Goal: Task Accomplishment & Management: Manage account settings

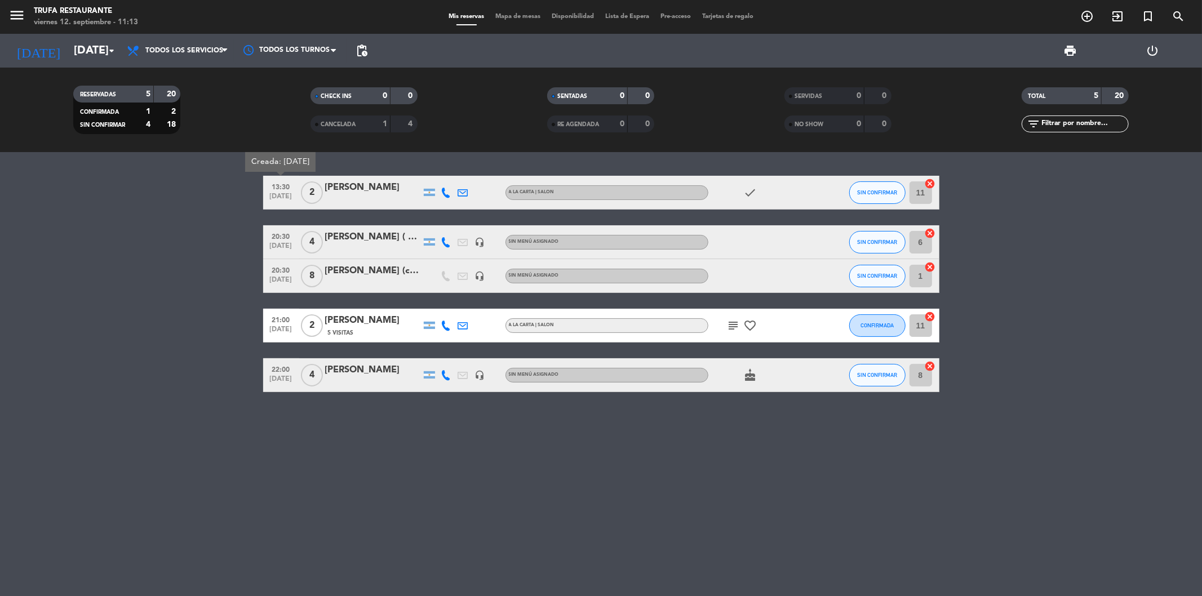
click at [217, 224] on bookings-row "13:30 sep. 12 Creada: sep. 11 2 Luciana rivera A LA CARTA | SALON check SIN CON…" at bounding box center [601, 284] width 1202 height 216
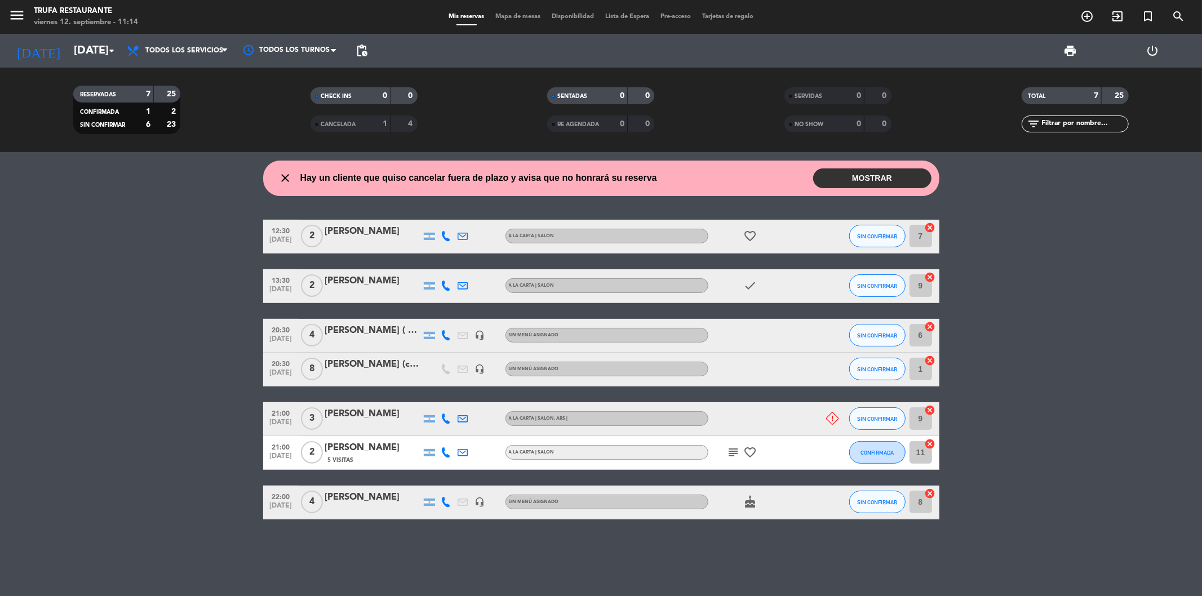
click at [861, 181] on button "MOSTRAR" at bounding box center [872, 179] width 118 height 20
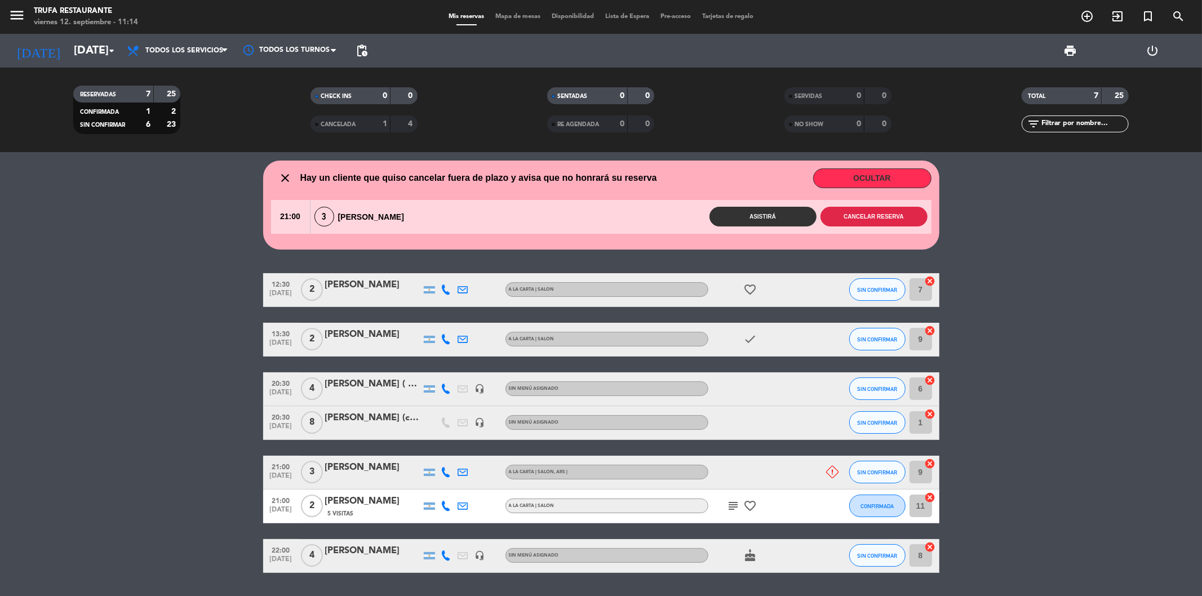
click at [875, 218] on button "Cancelar reserva" at bounding box center [874, 217] width 107 height 20
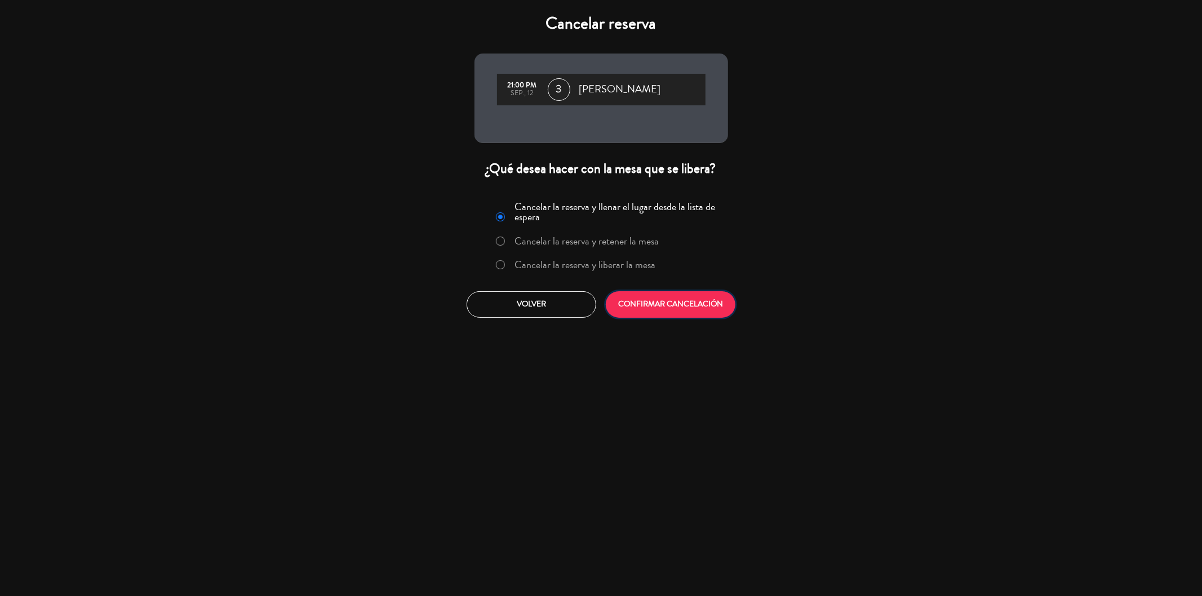
click at [664, 307] on button "CONFIRMAR CANCELACIÓN" at bounding box center [671, 304] width 130 height 26
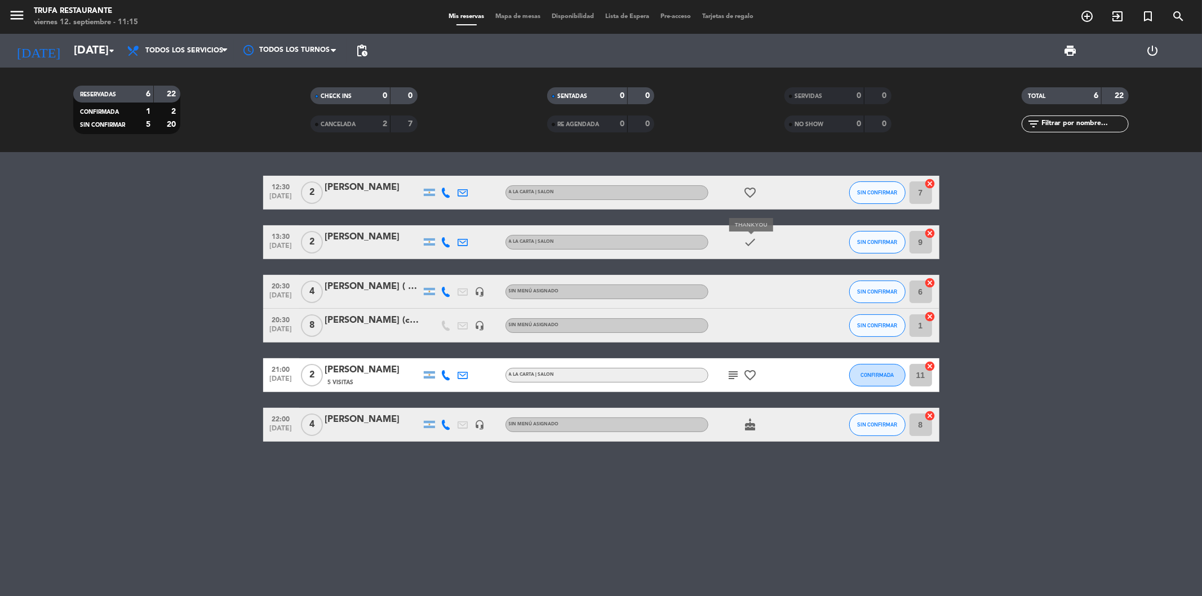
click at [755, 245] on icon "check" at bounding box center [751, 243] width 14 height 14
click at [366, 237] on div "[PERSON_NAME]" at bounding box center [373, 237] width 96 height 15
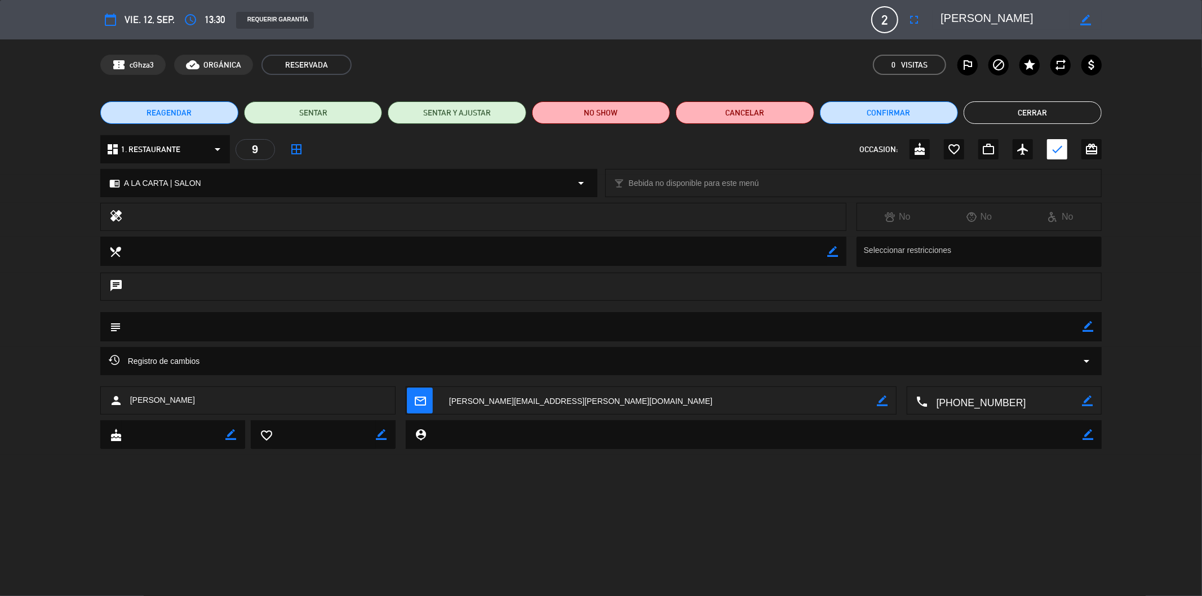
click at [1044, 108] on button "Cerrar" at bounding box center [1033, 112] width 138 height 23
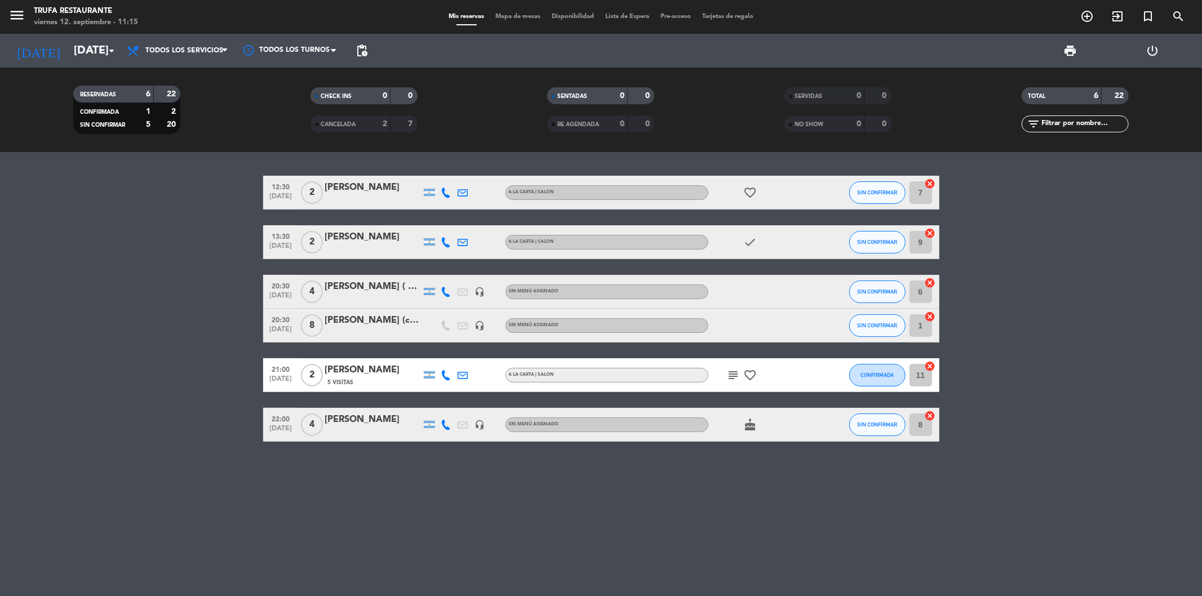
click at [748, 190] on icon "favorite_border" at bounding box center [751, 193] width 14 height 14
click at [756, 373] on icon "favorite_border" at bounding box center [751, 376] width 14 height 14
click at [730, 374] on icon "subject" at bounding box center [734, 376] width 14 height 14
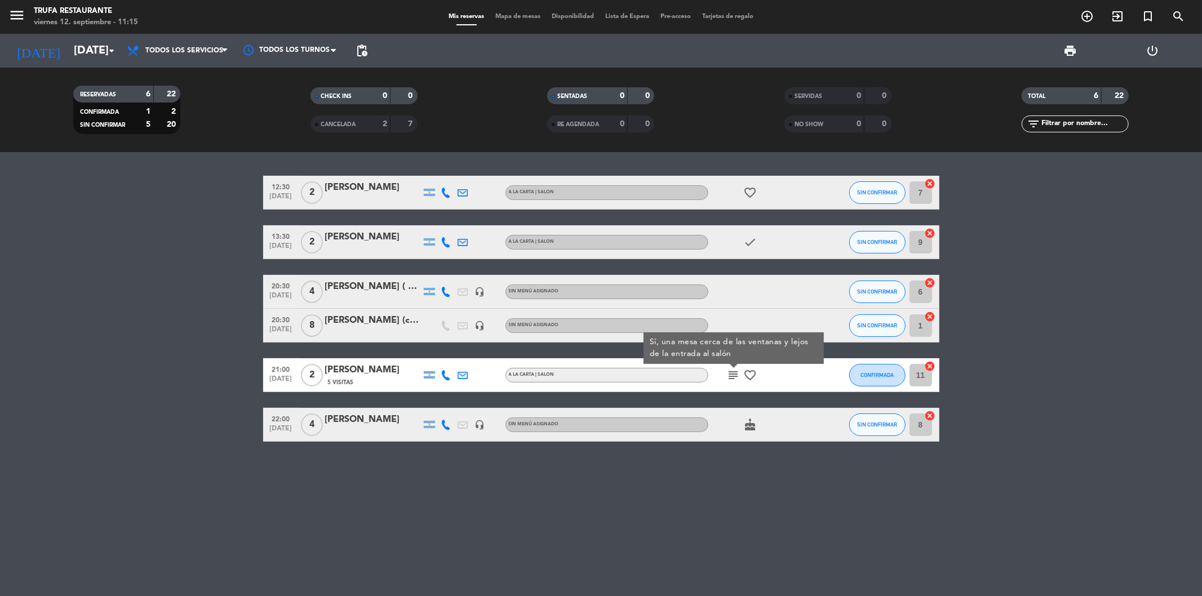
click at [729, 371] on icon "subject" at bounding box center [734, 376] width 14 height 14
click at [750, 429] on icon "cake" at bounding box center [751, 425] width 14 height 14
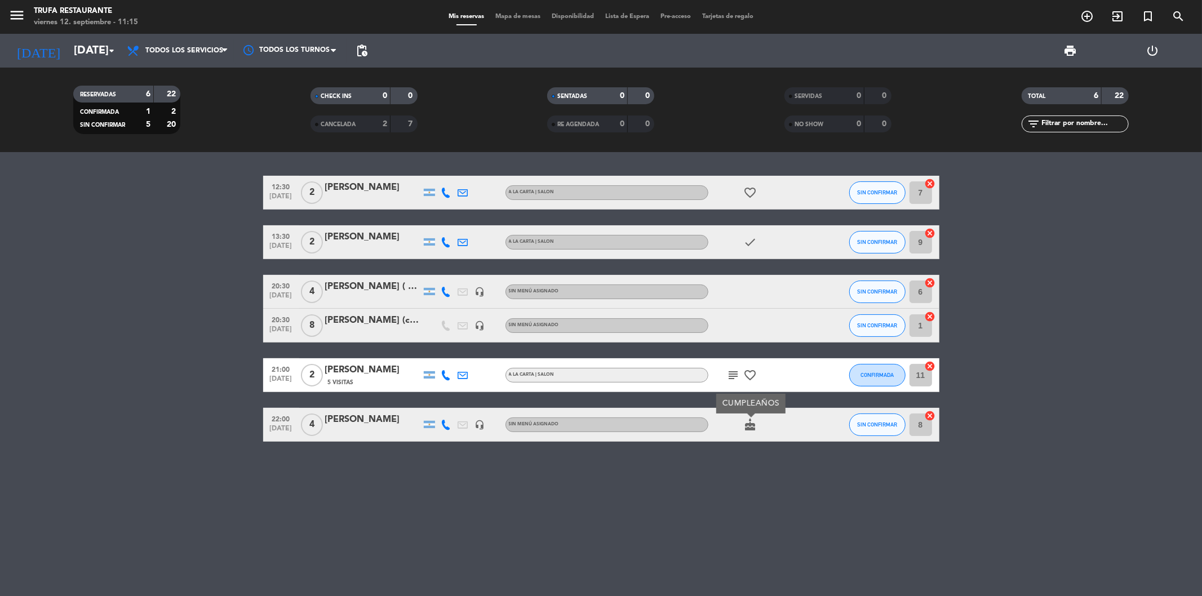
click at [750, 427] on icon "cake" at bounding box center [751, 425] width 14 height 14
click at [181, 55] on span "Todos los servicios" at bounding box center [177, 50] width 113 height 25
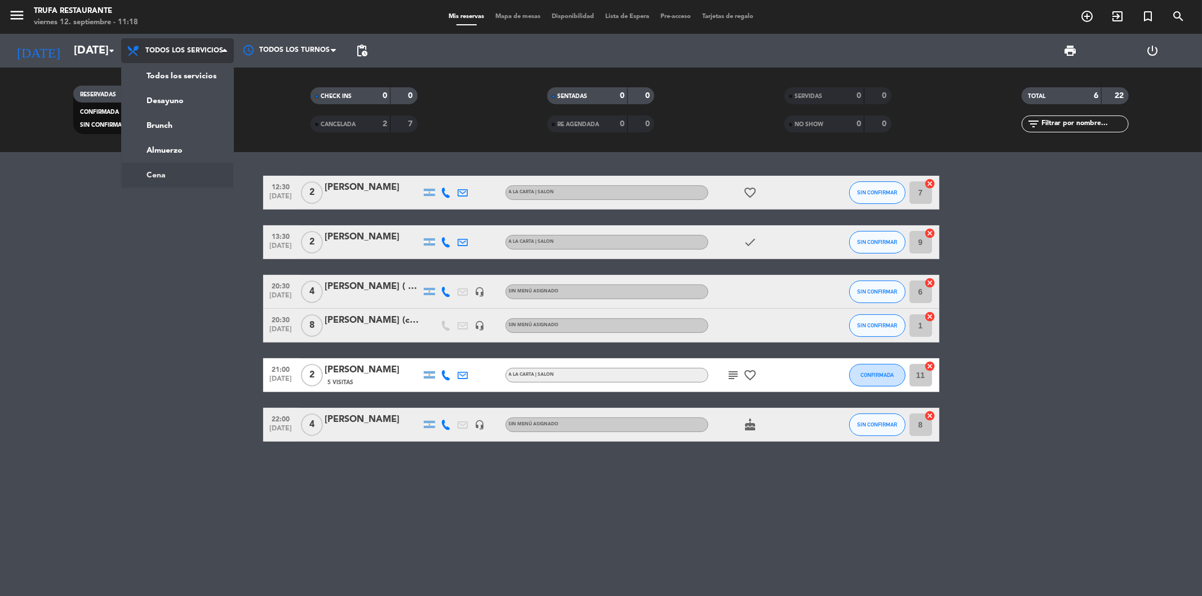
click at [205, 173] on ng-component "menu Trufa Restaurante [DATE] 12. septiembre - 11:18 Mis reservas Mapa de mesas…" at bounding box center [601, 298] width 1202 height 596
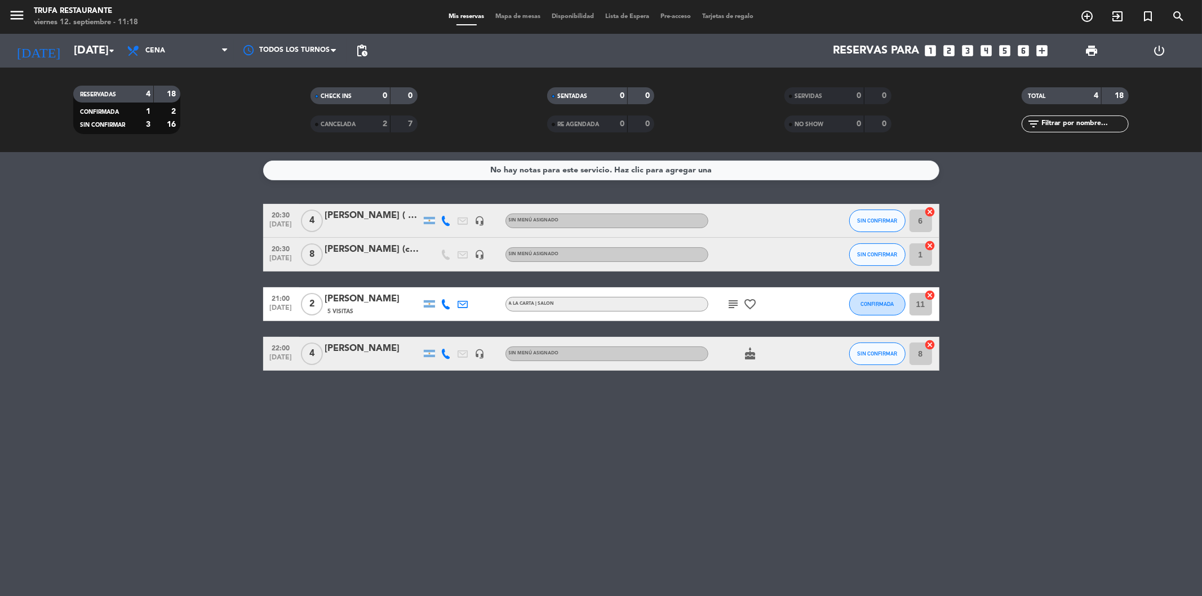
click at [398, 255] on div "[PERSON_NAME] (cumpleaños)" at bounding box center [373, 249] width 96 height 15
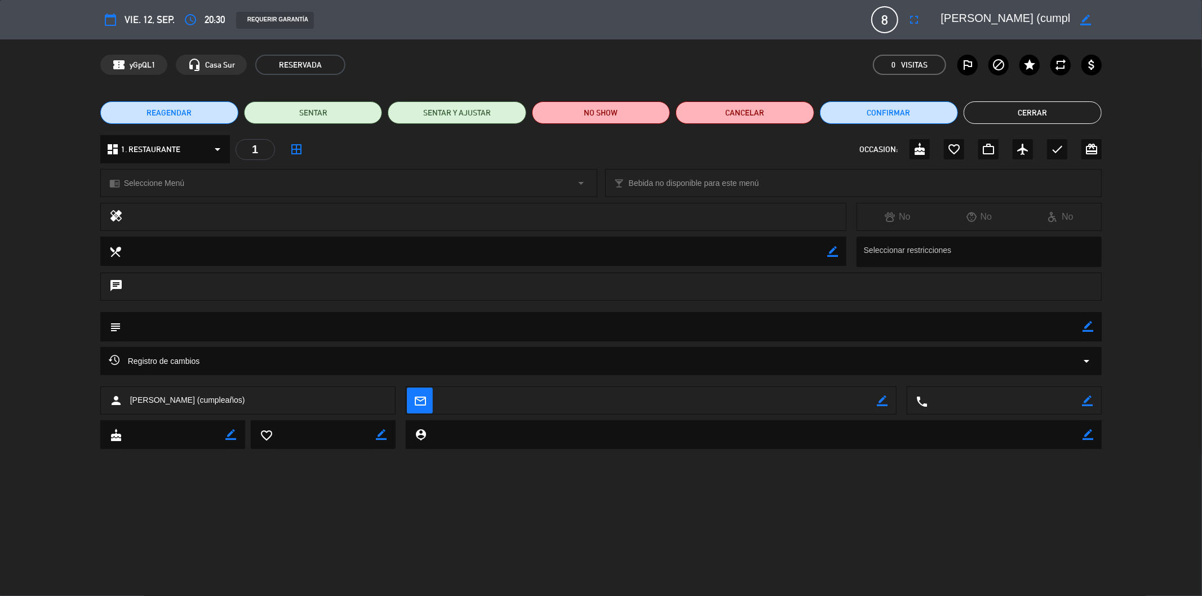
click at [1000, 123] on button "Cerrar" at bounding box center [1033, 112] width 138 height 23
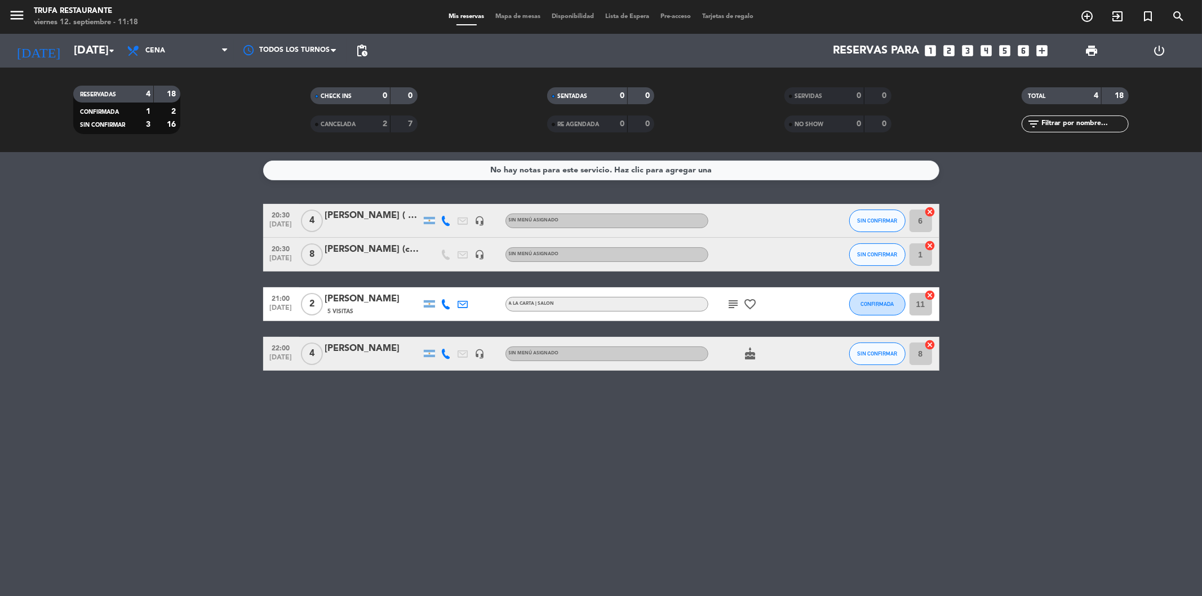
click at [343, 352] on div "[PERSON_NAME]" at bounding box center [373, 349] width 96 height 15
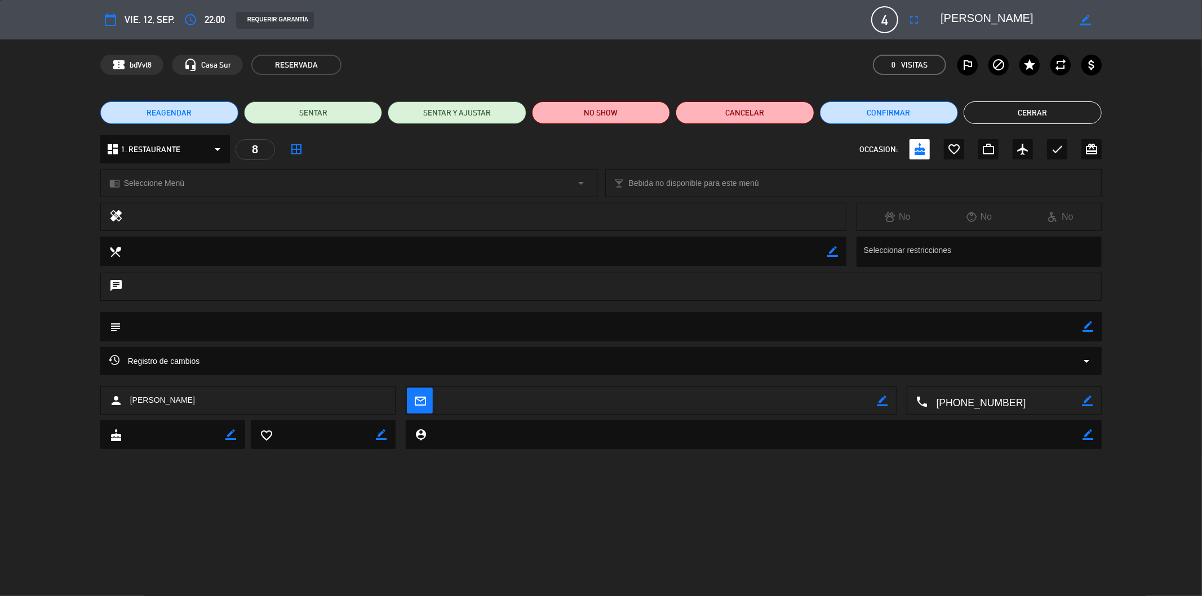
click at [995, 116] on button "Cerrar" at bounding box center [1033, 112] width 138 height 23
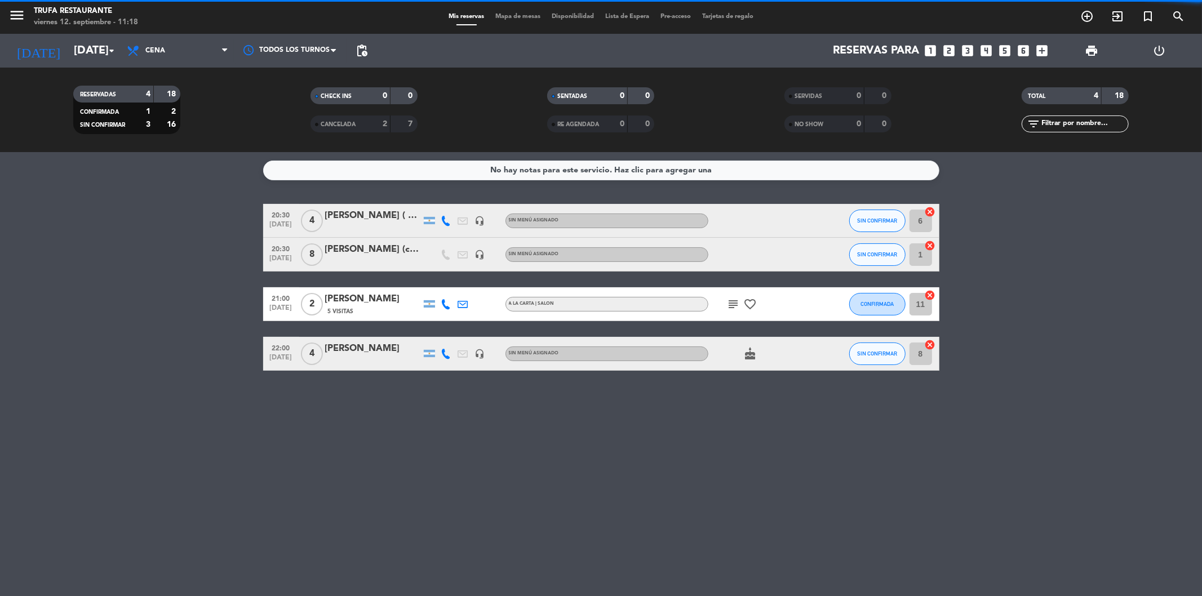
click at [361, 224] on div at bounding box center [373, 228] width 96 height 9
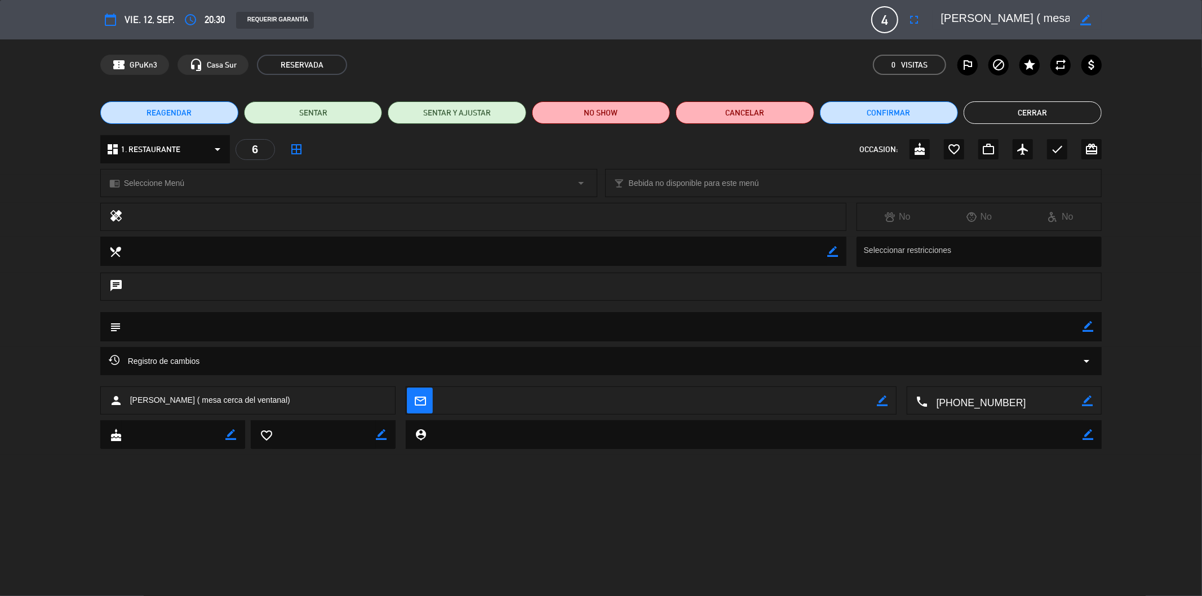
click at [992, 14] on textarea at bounding box center [1005, 20] width 129 height 20
click at [1029, 106] on button "Cerrar" at bounding box center [1033, 112] width 138 height 23
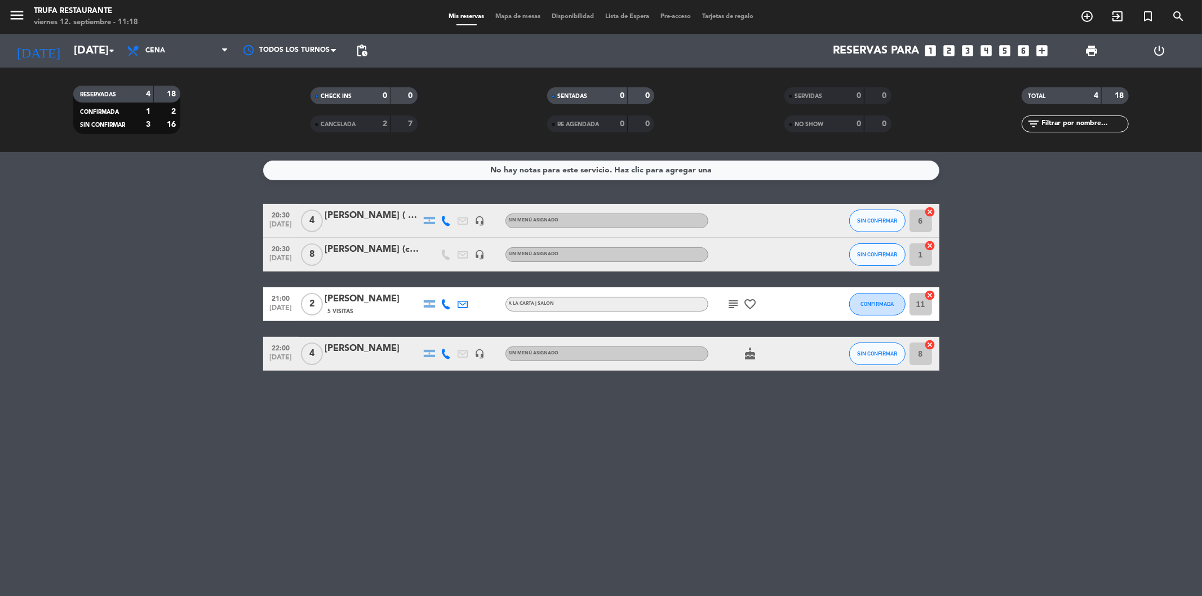
click at [921, 221] on input "6" at bounding box center [921, 221] width 23 height 23
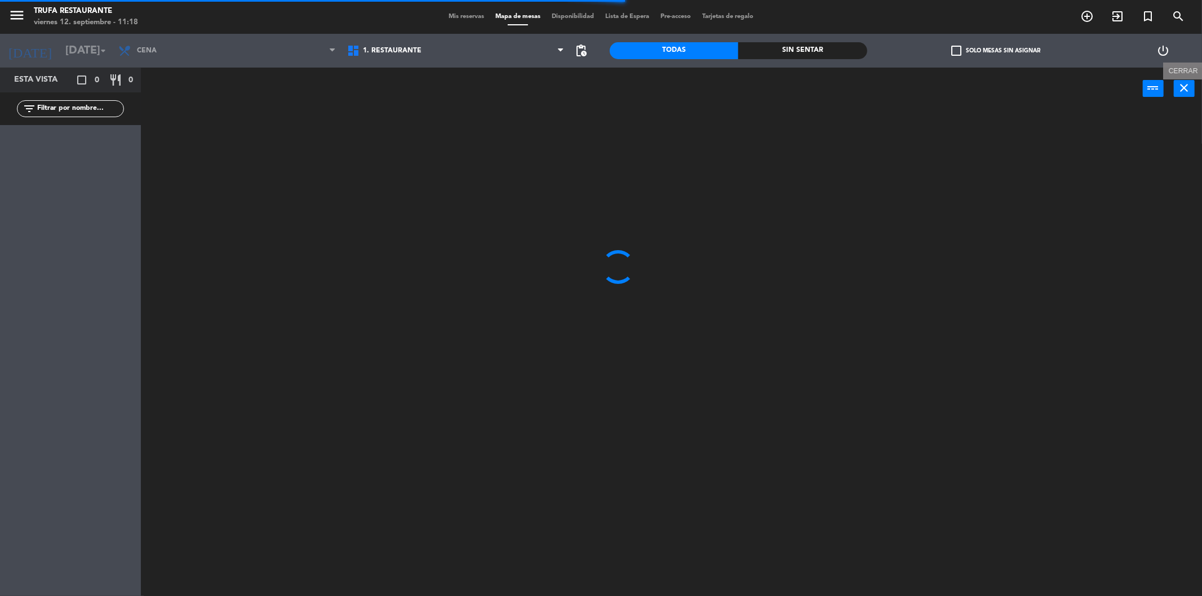
click at [1186, 92] on icon "close" at bounding box center [1185, 88] width 14 height 14
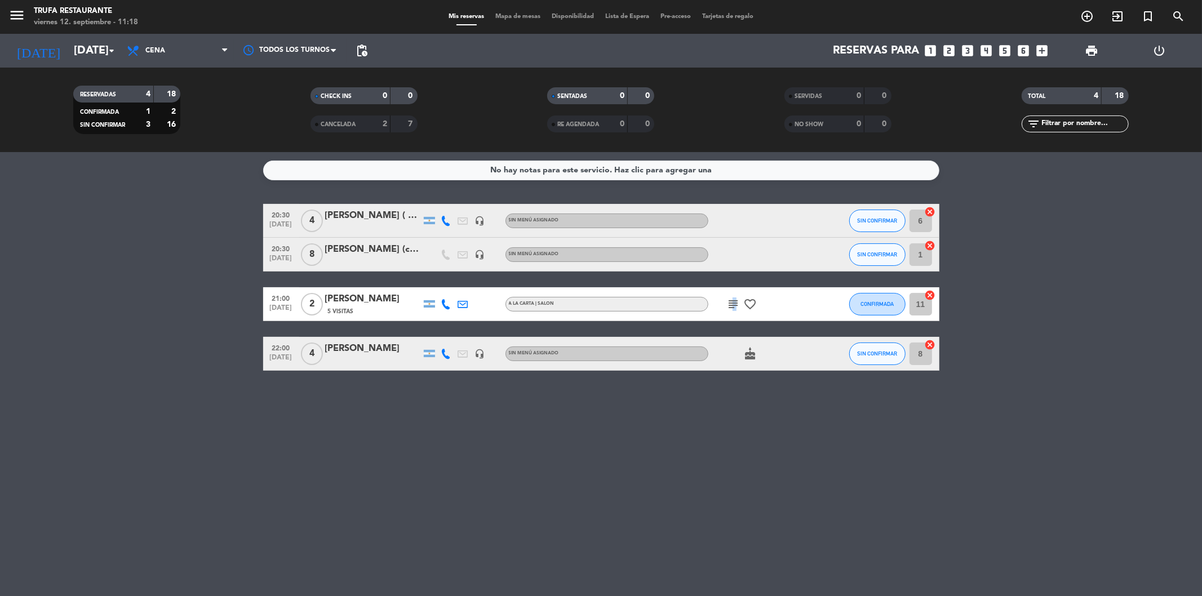
click at [734, 300] on icon "subject" at bounding box center [734, 305] width 14 height 14
click at [720, 294] on div "subject Sí, una mesa cerca de las ventanas y lejos de la entrada al salón favor…" at bounding box center [758, 303] width 101 height 33
click at [734, 304] on icon "subject" at bounding box center [734, 305] width 14 height 14
click at [746, 302] on icon "favorite_border" at bounding box center [751, 305] width 14 height 14
click at [720, 297] on div "subject favorite_border ANIVERSARIO" at bounding box center [758, 303] width 101 height 33
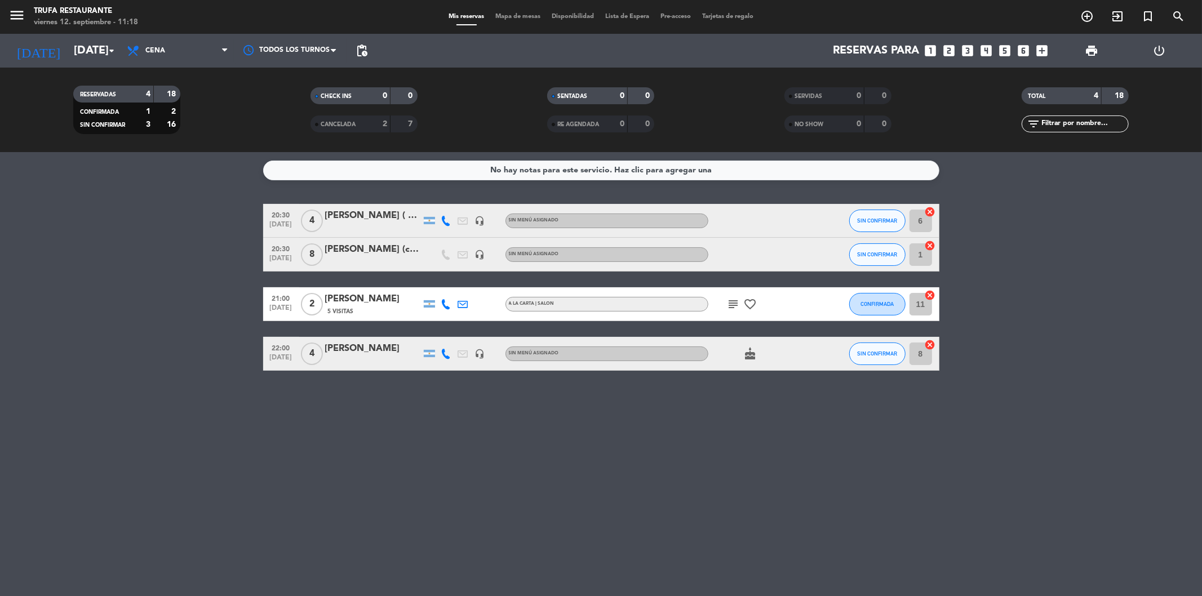
click at [725, 299] on div "subject favorite_border" at bounding box center [758, 303] width 101 height 33
click at [731, 300] on icon "subject" at bounding box center [734, 305] width 14 height 14
click at [602, 284] on div "20:30 [DATE] 4 [PERSON_NAME] ( mesa cerca del ventanal) headset_mic Sin menú as…" at bounding box center [601, 287] width 676 height 167
click at [729, 304] on icon "subject" at bounding box center [734, 305] width 14 height 14
click at [730, 303] on icon "subject" at bounding box center [734, 305] width 14 height 14
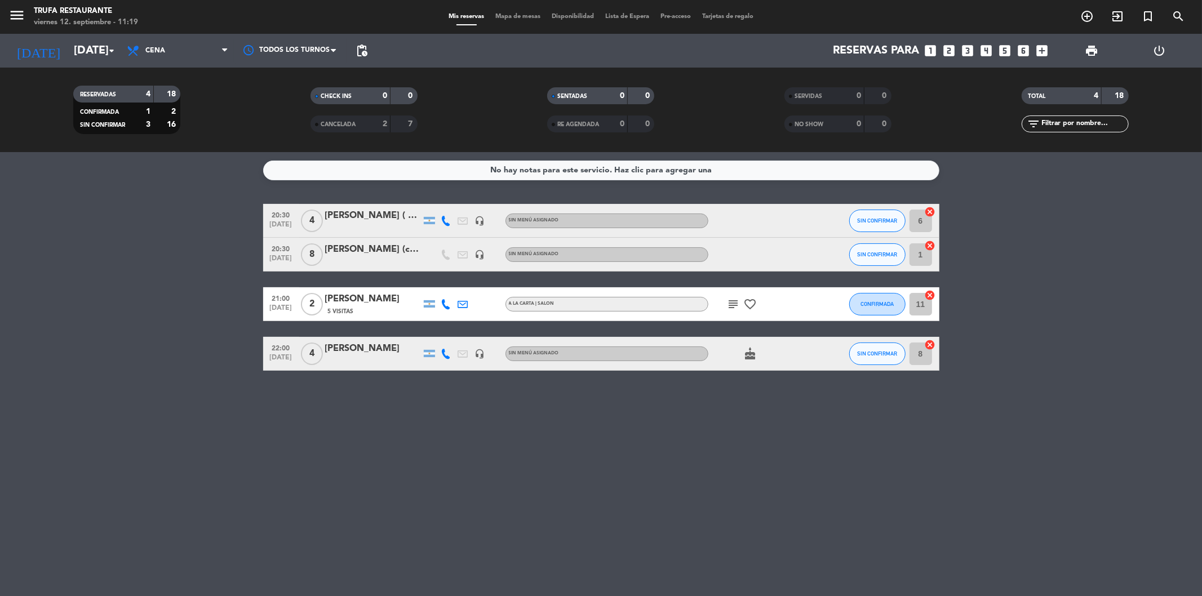
click at [700, 284] on div "20:30 [DATE] 4 [PERSON_NAME] ( mesa cerca del ventanal) headset_mic Sin menú as…" at bounding box center [601, 287] width 676 height 167
click at [167, 42] on span "Cena" at bounding box center [177, 50] width 113 height 25
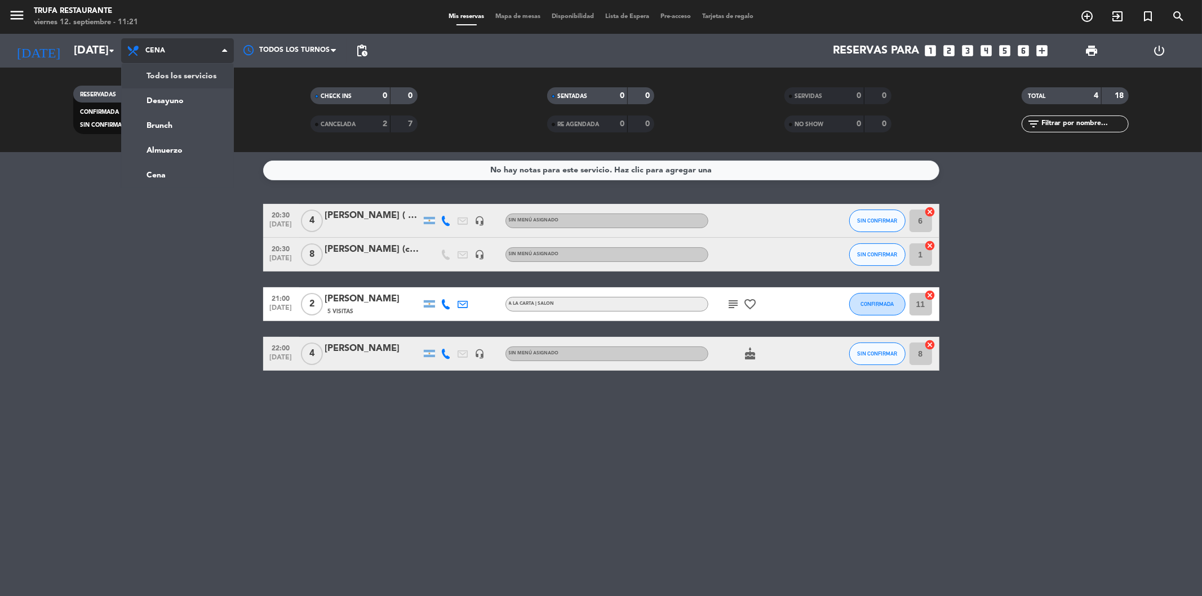
click at [172, 77] on div "menu Trufa Restaurante [DATE] 12. septiembre - 11:21 Mis reservas Mapa de mesas…" at bounding box center [601, 76] width 1202 height 152
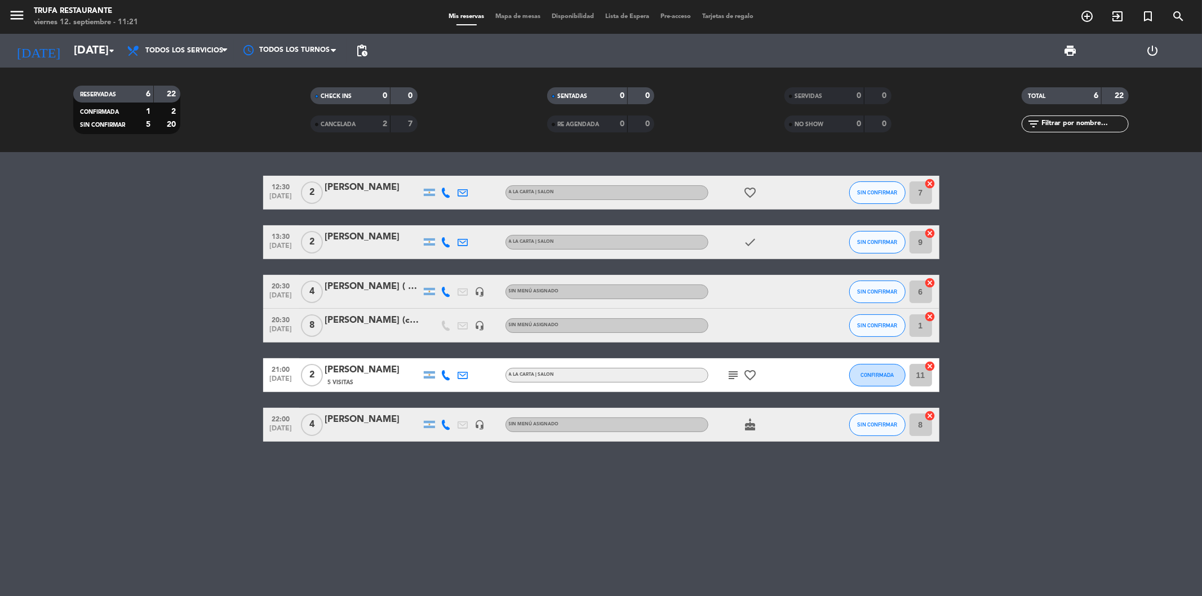
click at [748, 197] on icon "favorite_border" at bounding box center [751, 193] width 14 height 14
click at [1090, 329] on bookings-row "12:30 [DATE] 2 [PERSON_NAME] LA CARTA | SALON favorite_border ANIVERSARIO SIN C…" at bounding box center [601, 309] width 1202 height 266
